Goal: Information Seeking & Learning: Learn about a topic

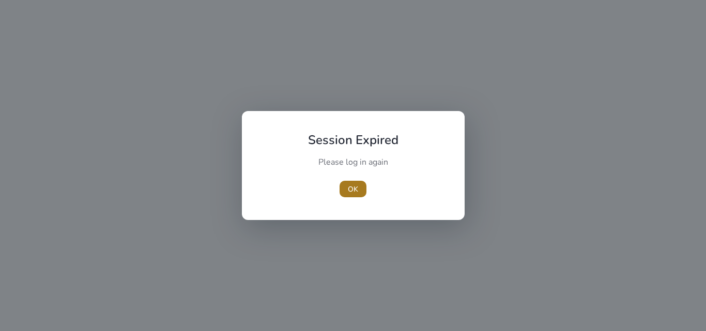
click at [355, 187] on span "OK" at bounding box center [353, 189] width 10 height 11
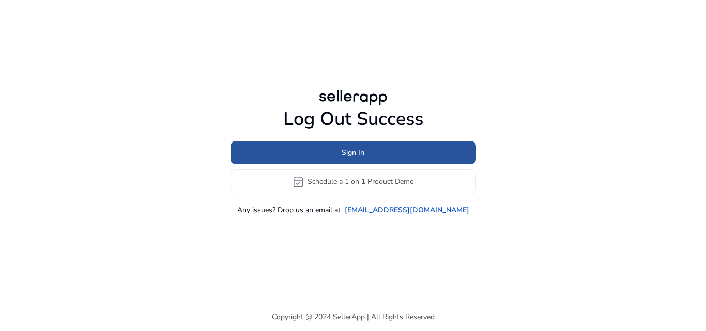
click at [382, 147] on span at bounding box center [352, 152] width 245 height 25
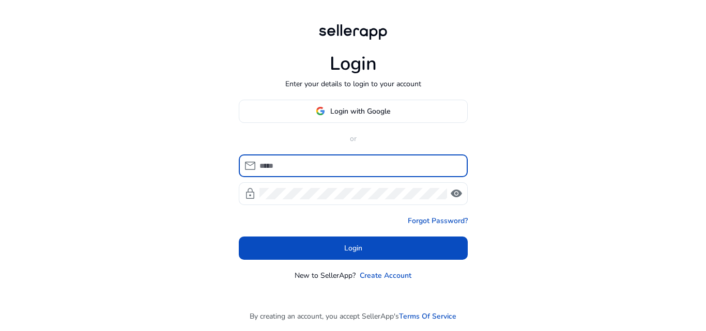
click at [329, 162] on input at bounding box center [359, 165] width 200 height 11
type input "**********"
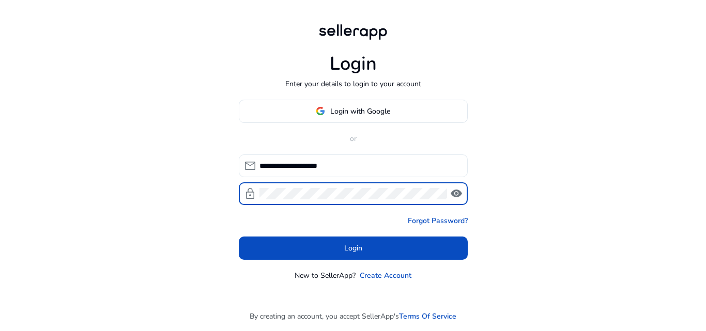
click button "Login" at bounding box center [353, 248] width 229 height 23
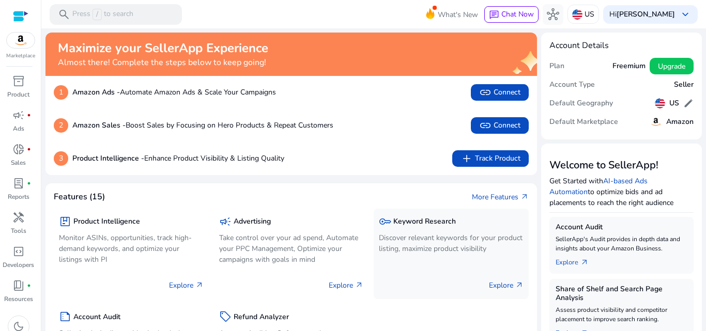
click at [423, 237] on p "Discover relevant keywords for your product listing, maximize product visibility" at bounding box center [451, 243] width 145 height 22
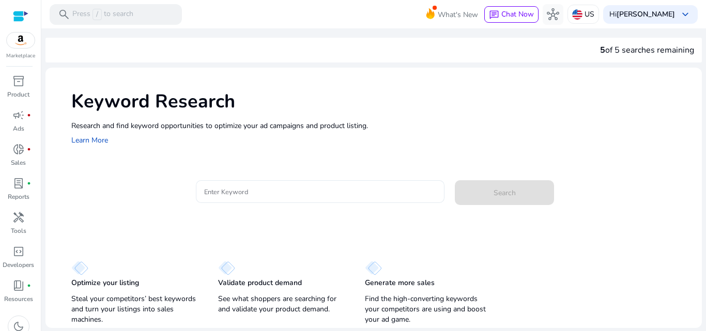
click at [244, 184] on div at bounding box center [320, 191] width 232 height 23
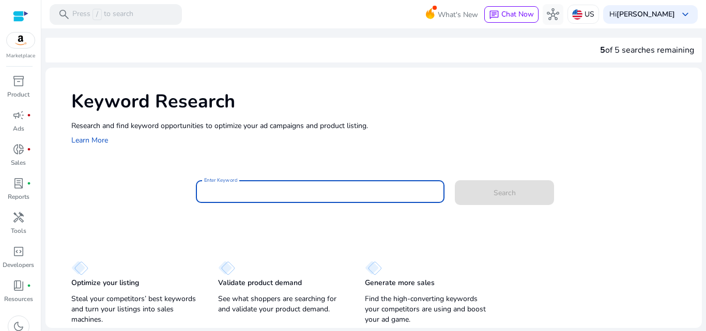
click at [244, 190] on input "Enter Keyword" at bounding box center [320, 191] width 232 height 11
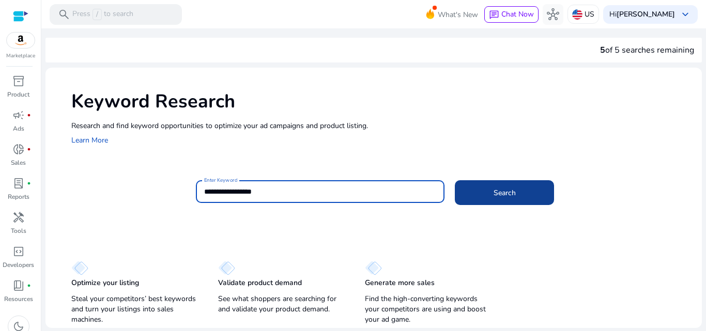
type input "**********"
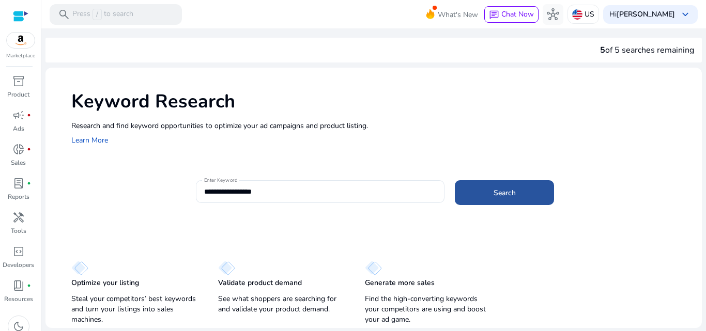
click at [482, 193] on span at bounding box center [504, 192] width 99 height 25
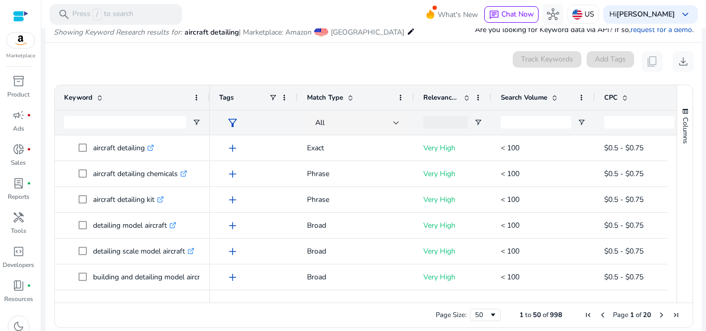
scroll to position [0, 34]
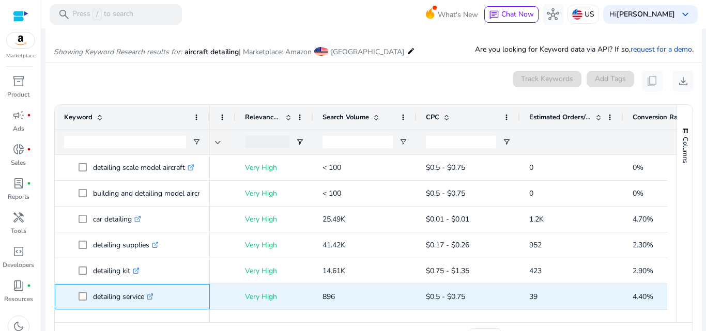
drag, startPoint x: 146, startPoint y: 299, endPoint x: 95, endPoint y: 291, distance: 51.2
click at [90, 292] on span "detailing service .st0{fill:#2c8af8}" at bounding box center [140, 296] width 122 height 21
copy span "detailing service"
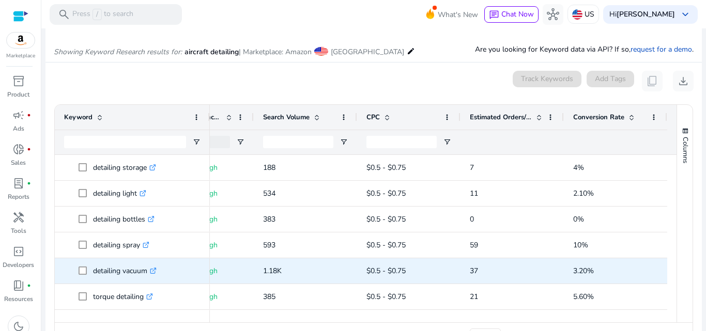
scroll to position [460, 0]
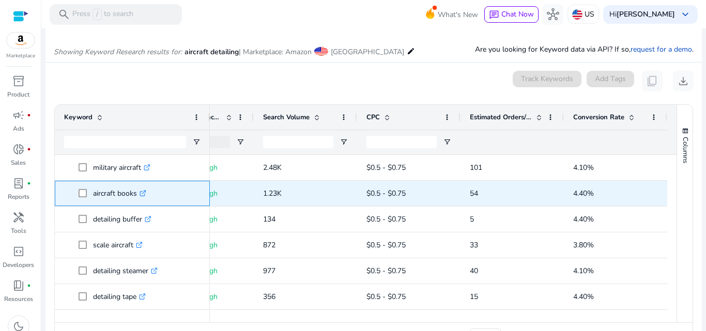
drag, startPoint x: 92, startPoint y: 194, endPoint x: 140, endPoint y: 200, distance: 48.9
click at [140, 200] on span "aircraft books .st0{fill:#2c8af8}" at bounding box center [140, 193] width 122 height 21
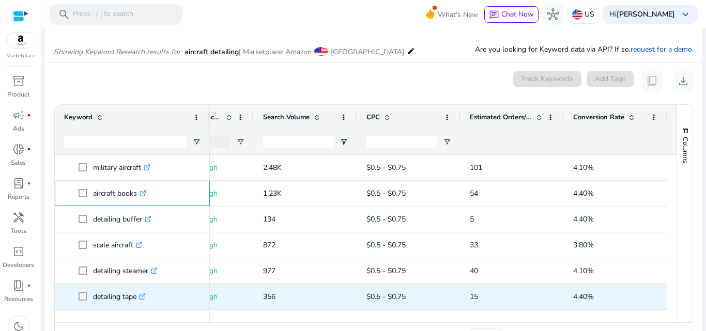
copy span "aircraft books"
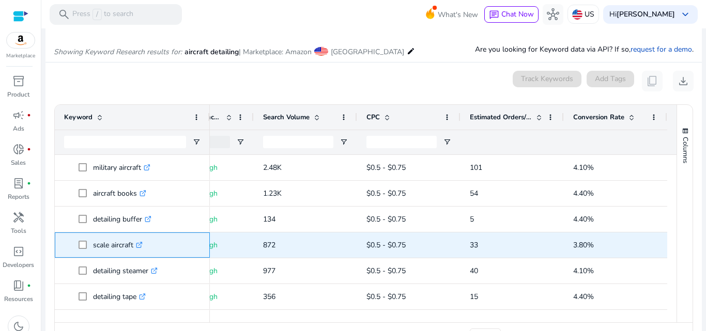
drag, startPoint x: 93, startPoint y: 248, endPoint x: 136, endPoint y: 251, distance: 43.5
click at [136, 251] on p "scale aircraft .st0{fill:#2c8af8}" at bounding box center [118, 245] width 50 height 21
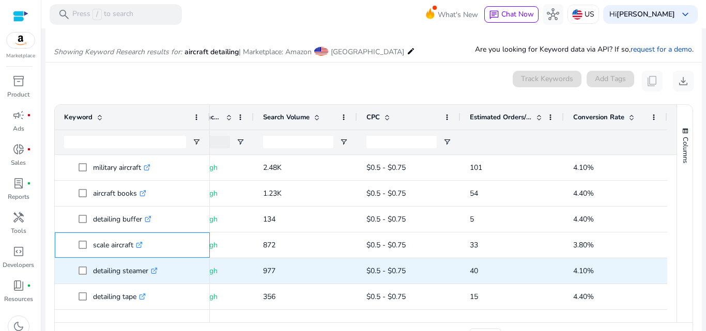
copy p "scale aircraft"
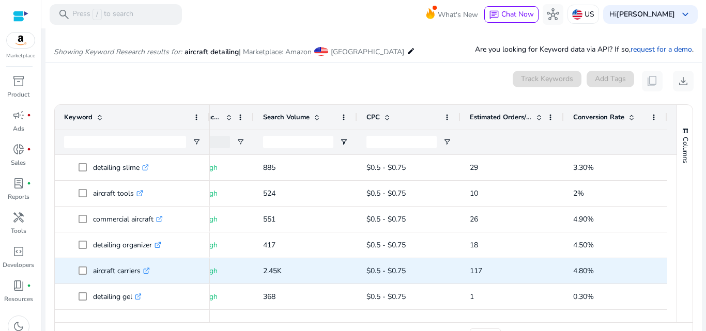
scroll to position [826, 0]
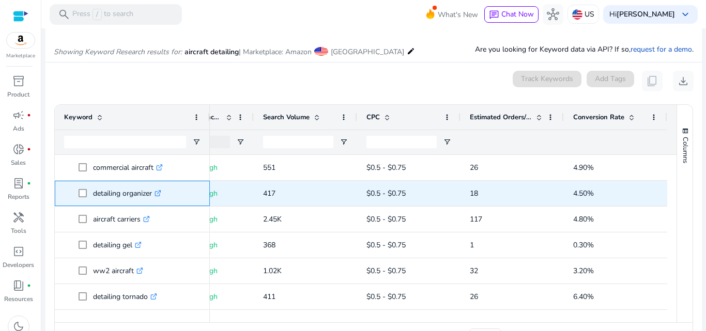
drag, startPoint x: 92, startPoint y: 195, endPoint x: 153, endPoint y: 195, distance: 60.4
click at [153, 195] on span "detailing organizer .st0{fill:#2c8af8}" at bounding box center [140, 193] width 122 height 21
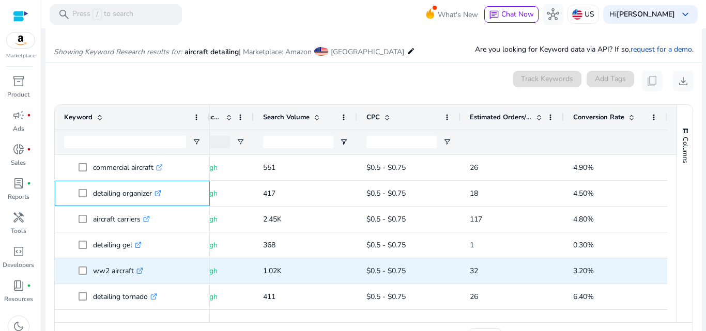
copy span "detailing organizer"
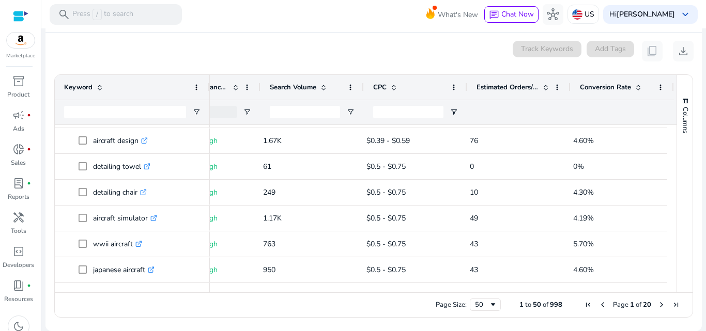
scroll to position [0, 231]
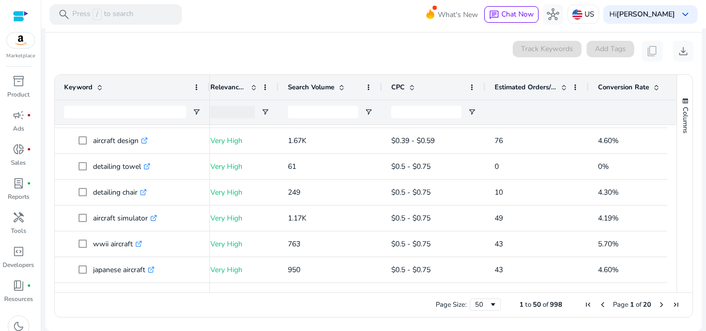
click at [673, 305] on span "Last Page" at bounding box center [675, 305] width 8 height 8
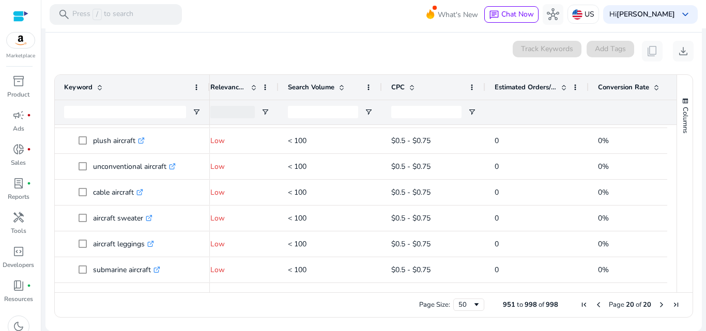
click at [594, 306] on span "Previous Page" at bounding box center [598, 305] width 8 height 8
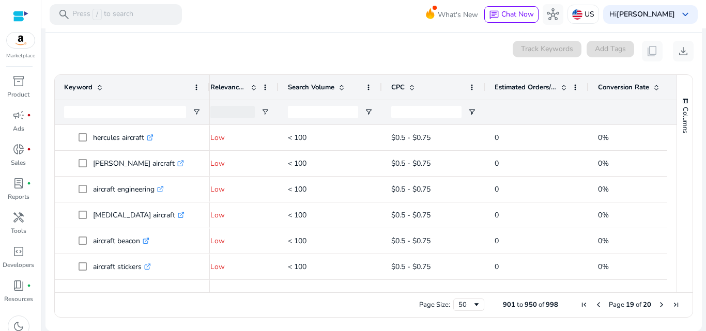
click at [598, 302] on span "Previous Page" at bounding box center [598, 305] width 8 height 8
click at [594, 307] on span "Previous Page" at bounding box center [598, 305] width 8 height 8
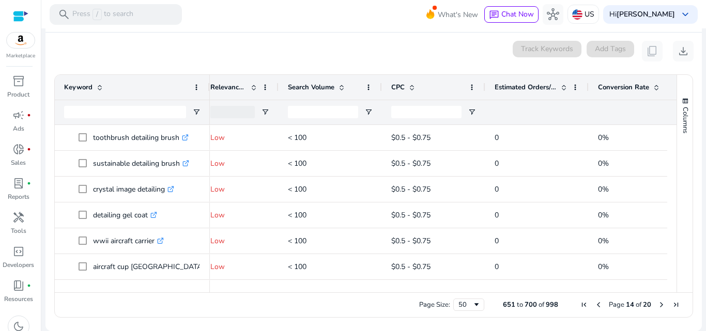
click at [580, 306] on span "First Page" at bounding box center [584, 305] width 8 height 8
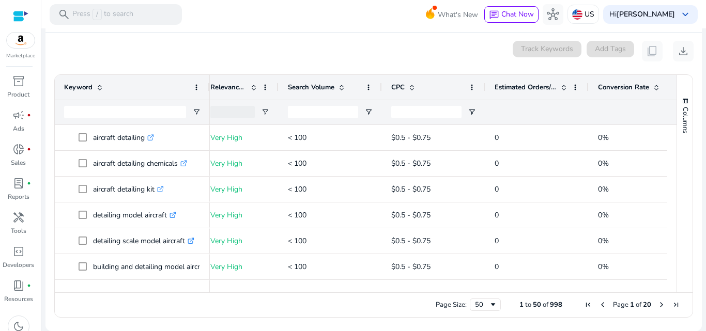
click at [658, 303] on span "Next Page" at bounding box center [661, 305] width 8 height 8
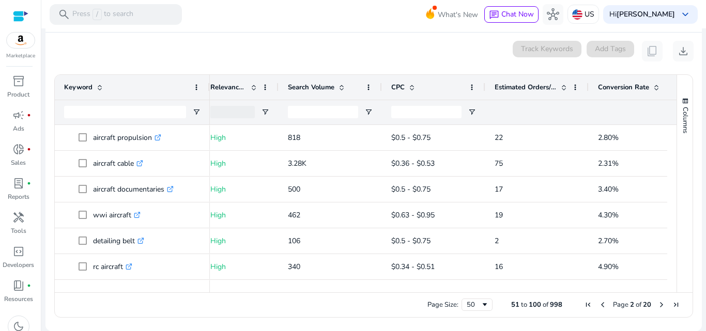
click at [657, 303] on span "Next Page" at bounding box center [661, 305] width 8 height 8
click at [657, 304] on span "Next Page" at bounding box center [661, 305] width 8 height 8
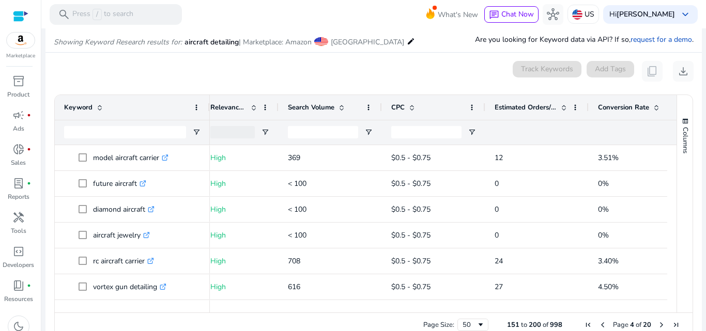
scroll to position [132, 0]
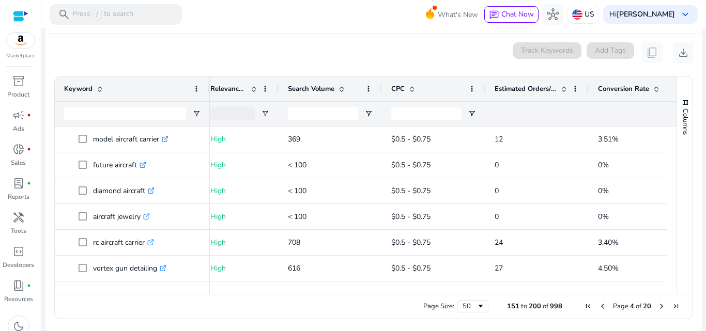
click at [598, 305] on span "Previous Page" at bounding box center [602, 306] width 8 height 8
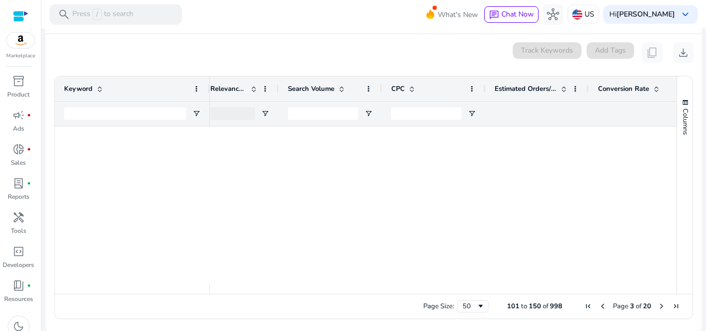
scroll to position [0, 0]
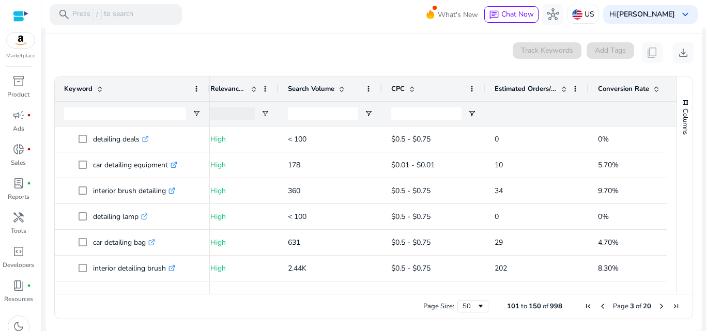
click at [598, 305] on span "Previous Page" at bounding box center [602, 306] width 8 height 8
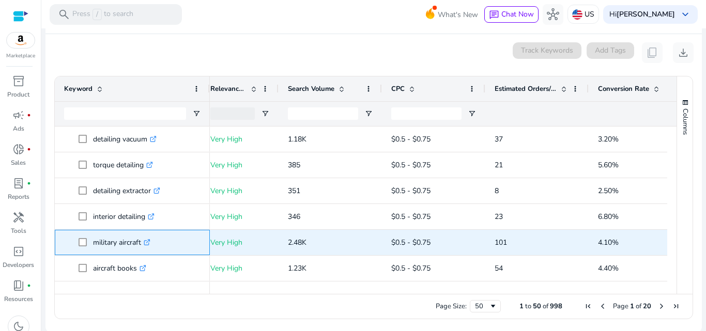
click at [93, 244] on p "military aircraft .st0{fill:#2c8af8}" at bounding box center [121, 242] width 57 height 21
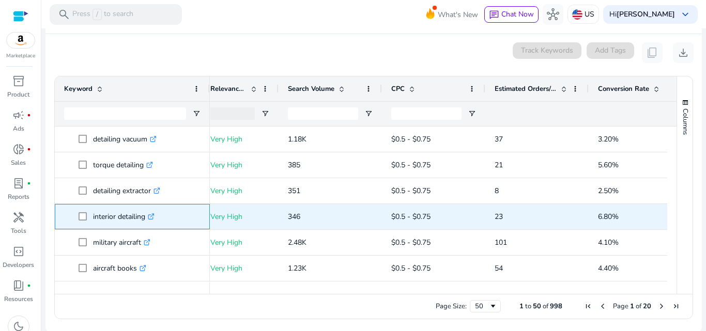
drag, startPoint x: 92, startPoint y: 218, endPoint x: 145, endPoint y: 222, distance: 52.3
click at [145, 222] on span "interior detailing .st0{fill:#2c8af8}" at bounding box center [140, 216] width 122 height 21
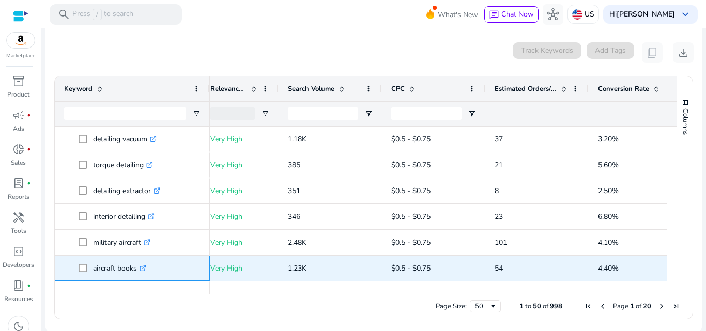
drag, startPoint x: 94, startPoint y: 270, endPoint x: 140, endPoint y: 270, distance: 46.0
click at [139, 270] on p "aircraft books .st0{fill:#2c8af8}" at bounding box center [119, 268] width 53 height 21
copy p "aircraft books"
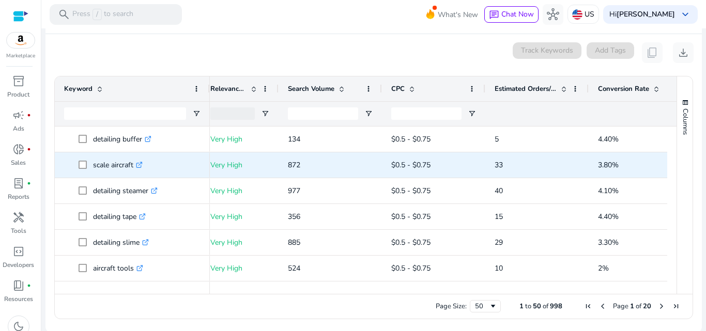
scroll to position [671, 0]
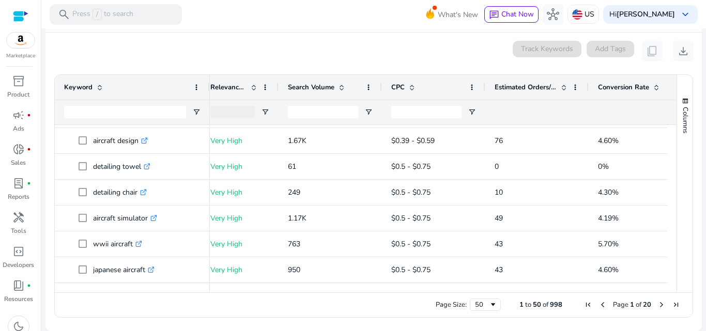
click at [657, 306] on span "Next Page" at bounding box center [661, 305] width 8 height 8
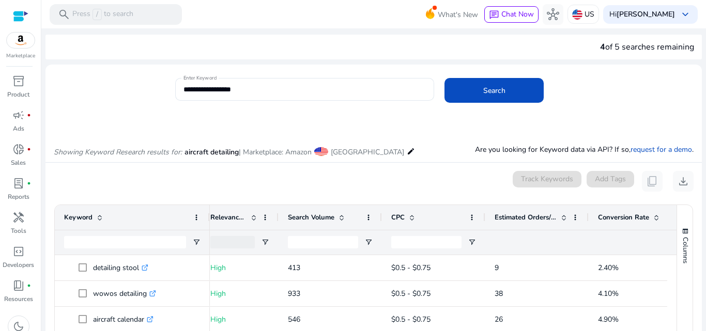
scroll to position [0, 0]
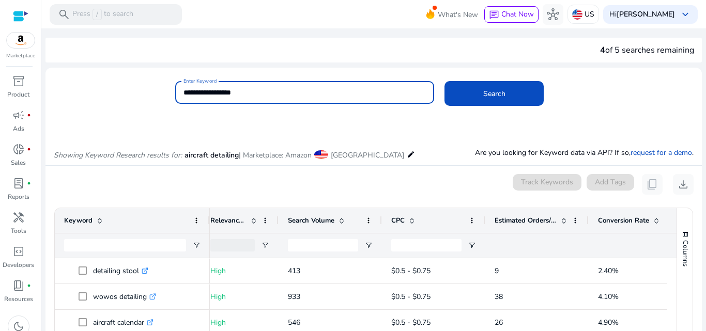
drag, startPoint x: 205, startPoint y: 92, endPoint x: 160, endPoint y: 90, distance: 44.5
click at [160, 90] on div "**********" at bounding box center [369, 98] width 648 height 34
type input "**********"
click at [444, 81] on button "Search" at bounding box center [493, 93] width 99 height 25
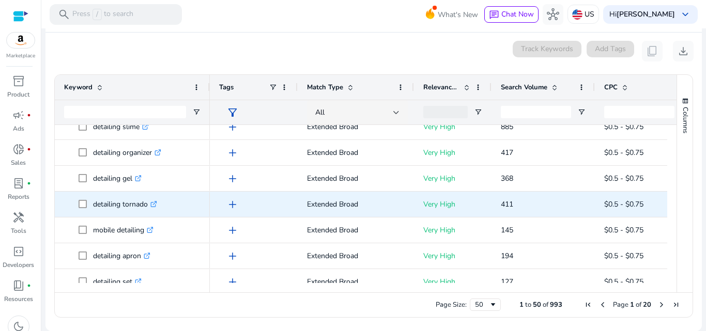
scroll to position [620, 0]
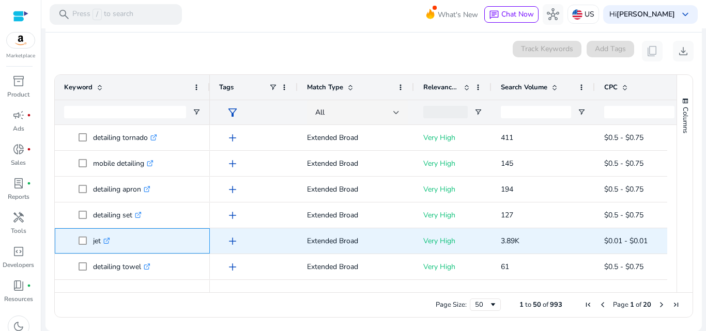
drag, startPoint x: 101, startPoint y: 239, endPoint x: 93, endPoint y: 239, distance: 7.2
click at [92, 239] on span "jet .st0{fill:#2c8af8}" at bounding box center [140, 240] width 122 height 21
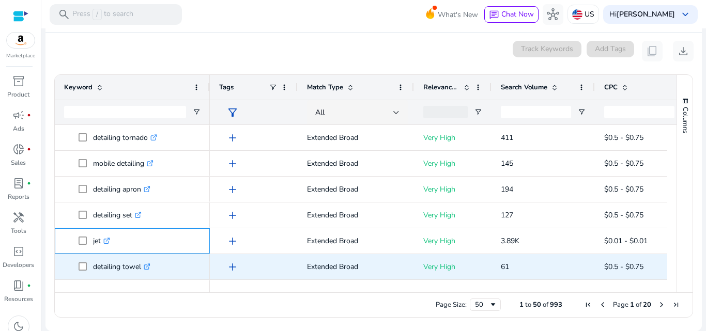
copy span "jet"
